Goal: Find specific page/section: Find specific page/section

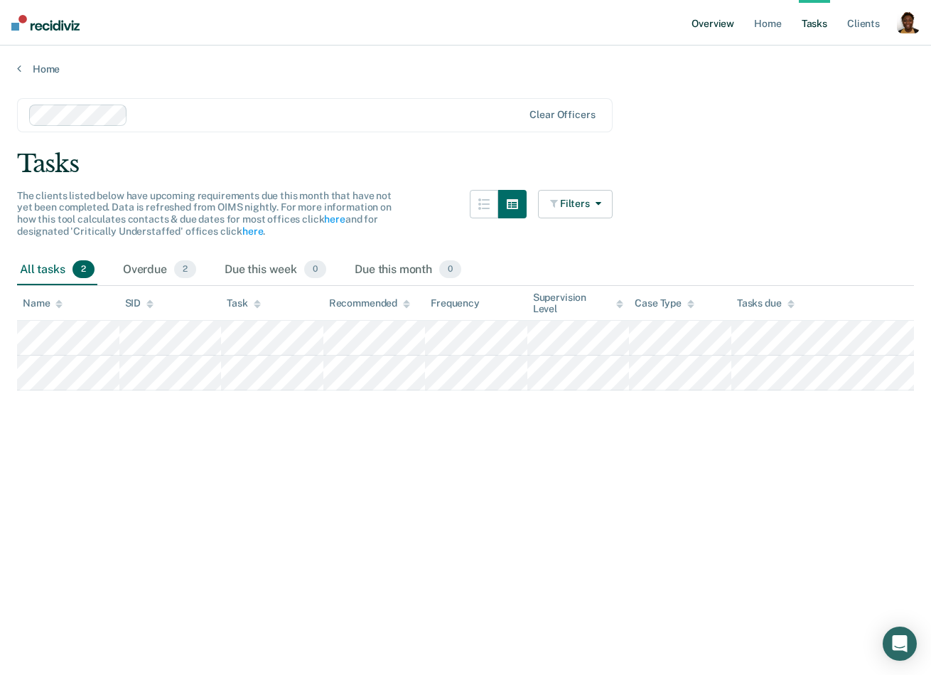
click at [693, 18] on link "Overview" at bounding box center [713, 23] width 48 height 46
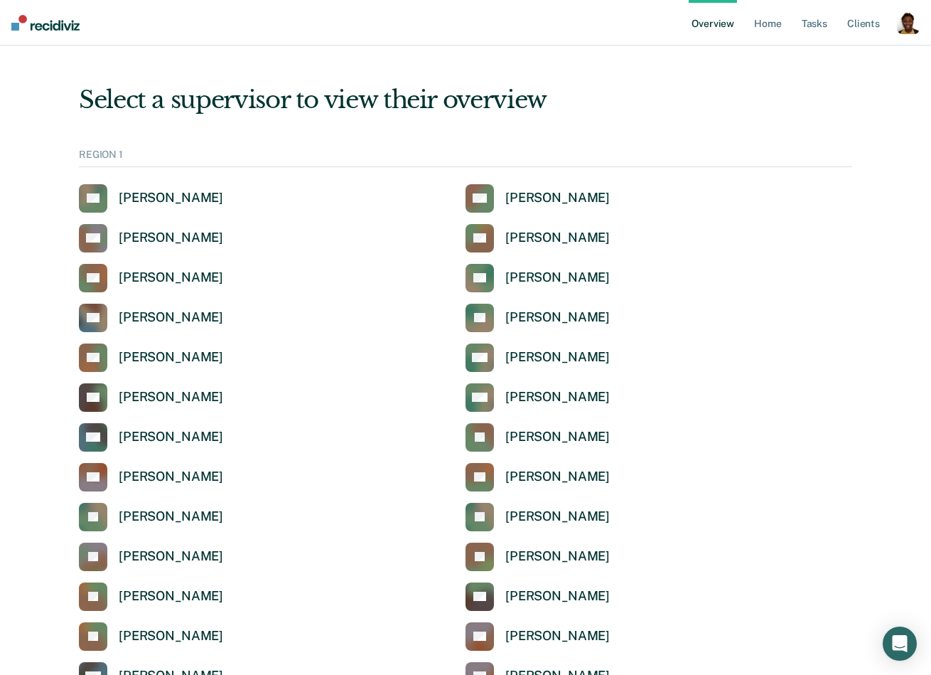
scroll to position [954, 0]
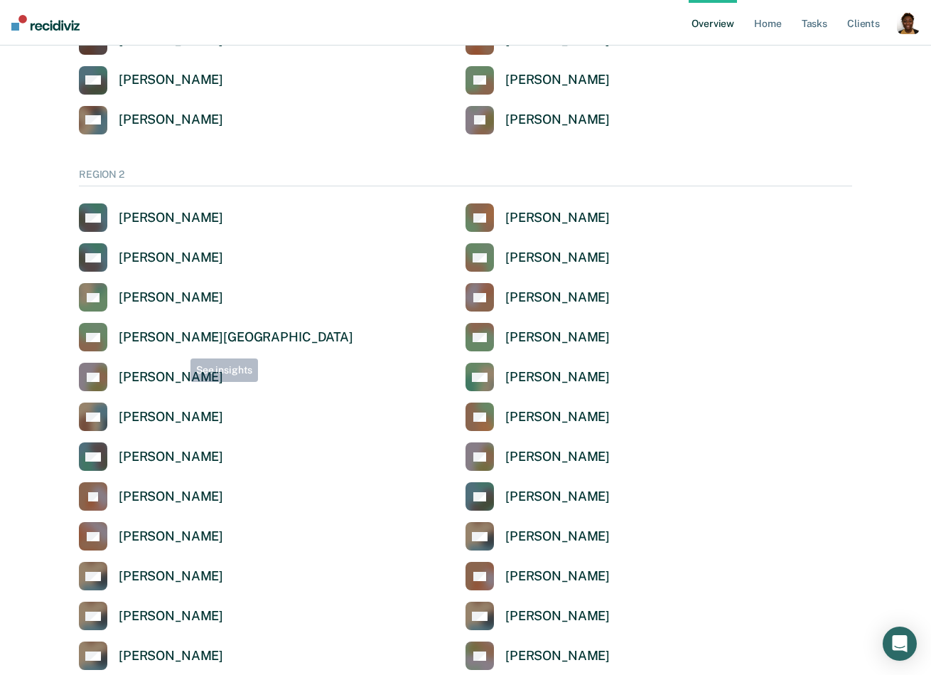
click at [179, 342] on div "[PERSON_NAME][GEOGRAPHIC_DATA]" at bounding box center [236, 337] width 235 height 16
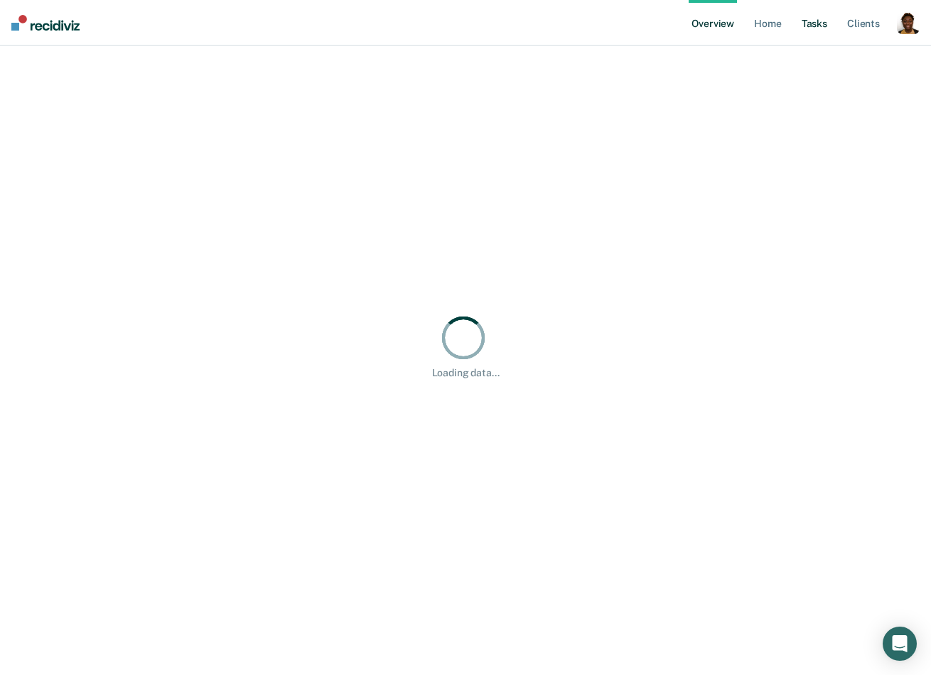
click at [811, 23] on link "Tasks" at bounding box center [814, 23] width 31 height 46
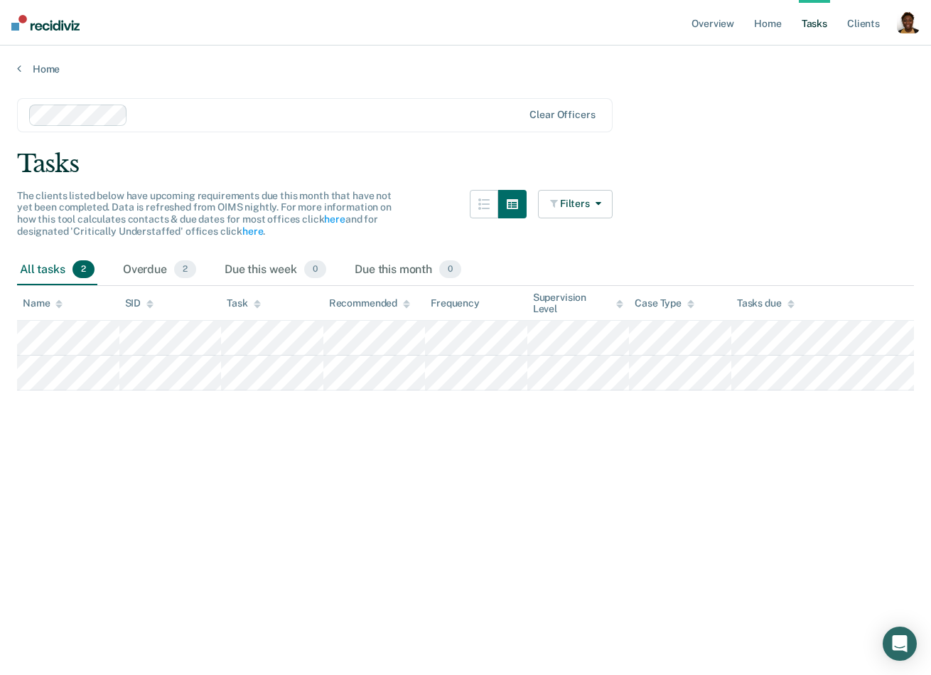
click at [810, 23] on link "Tasks" at bounding box center [814, 23] width 31 height 46
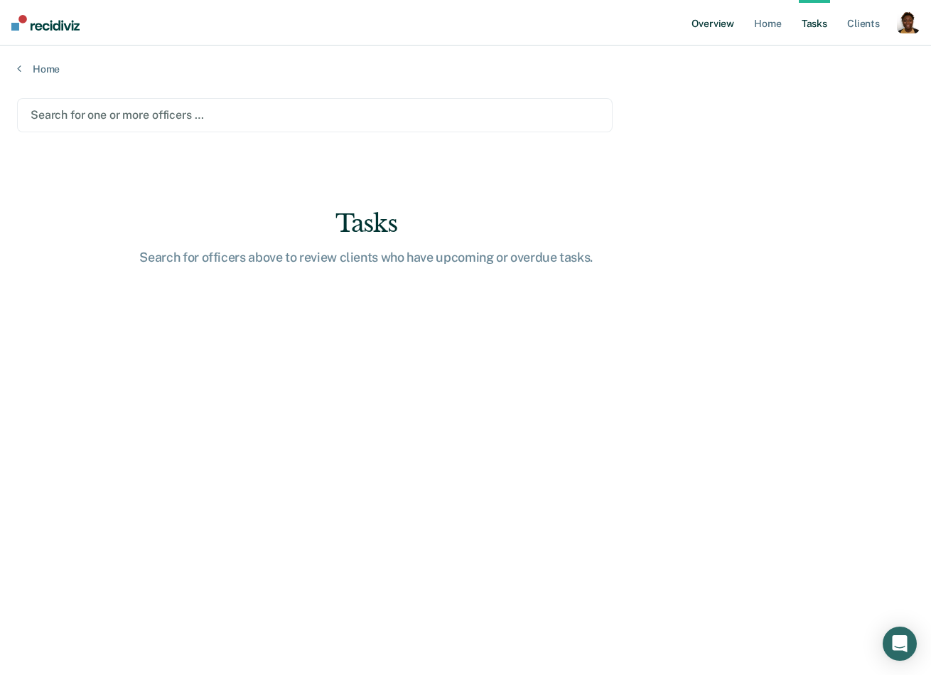
click at [713, 19] on link "Overview" at bounding box center [713, 23] width 48 height 46
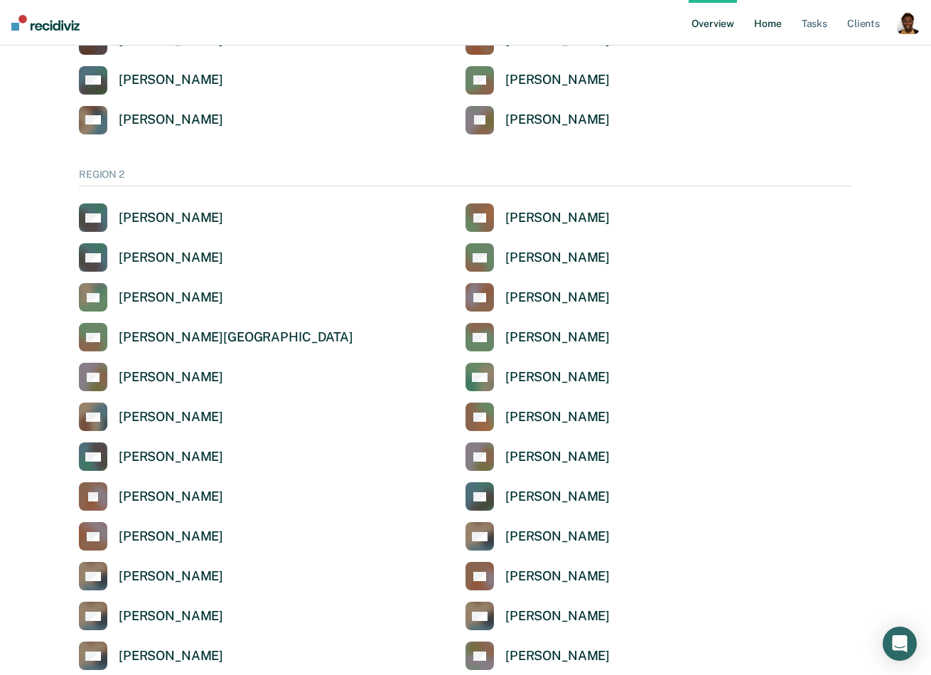
scroll to position [957, 0]
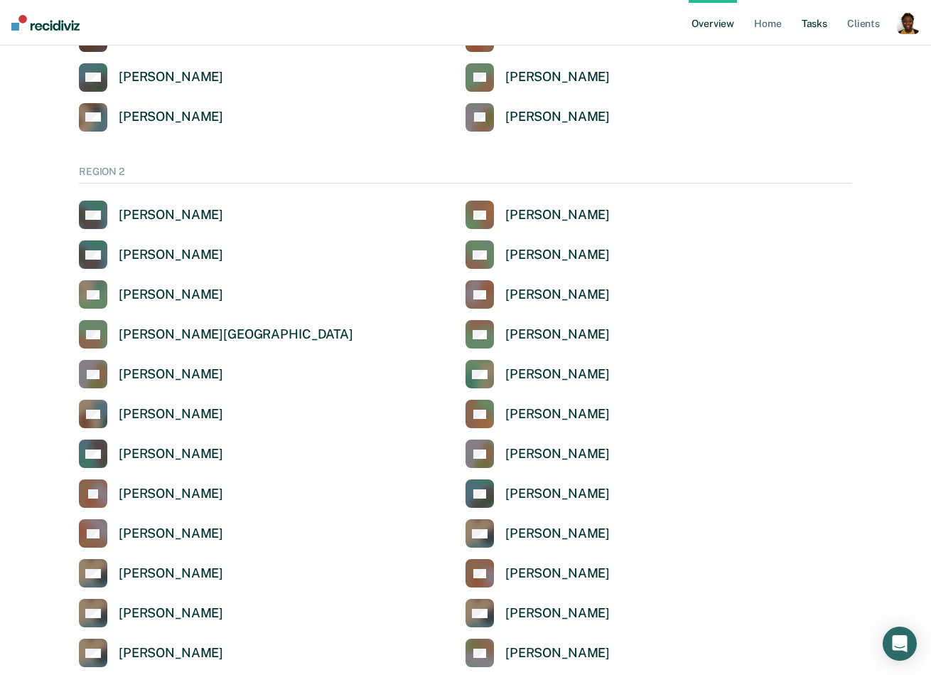
click at [800, 29] on link "Tasks" at bounding box center [814, 23] width 31 height 46
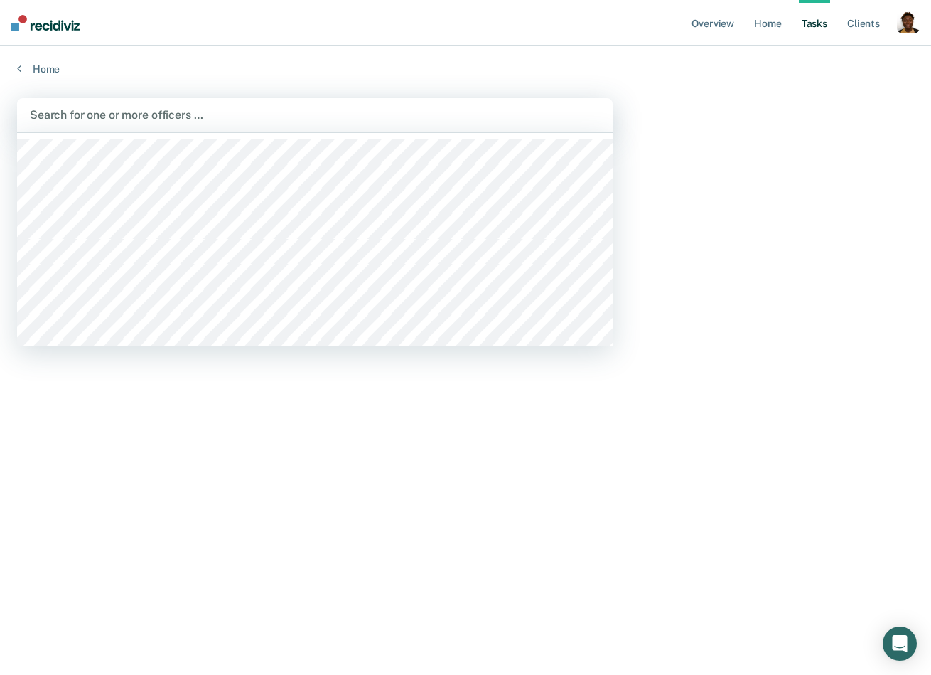
click at [259, 117] on div at bounding box center [315, 115] width 570 height 16
